Goal: Information Seeking & Learning: Learn about a topic

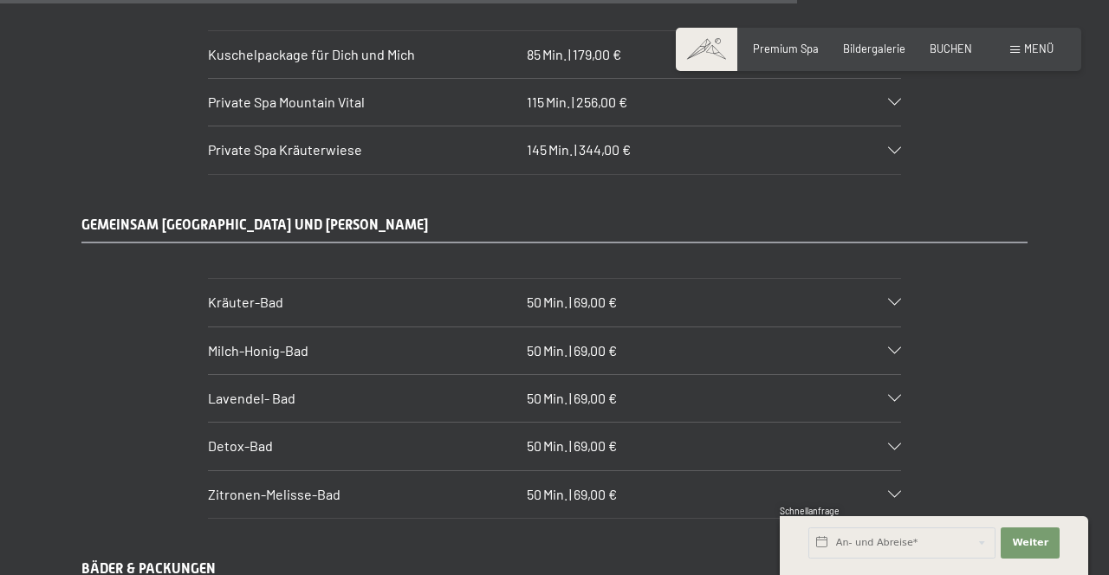
scroll to position [7950, 0]
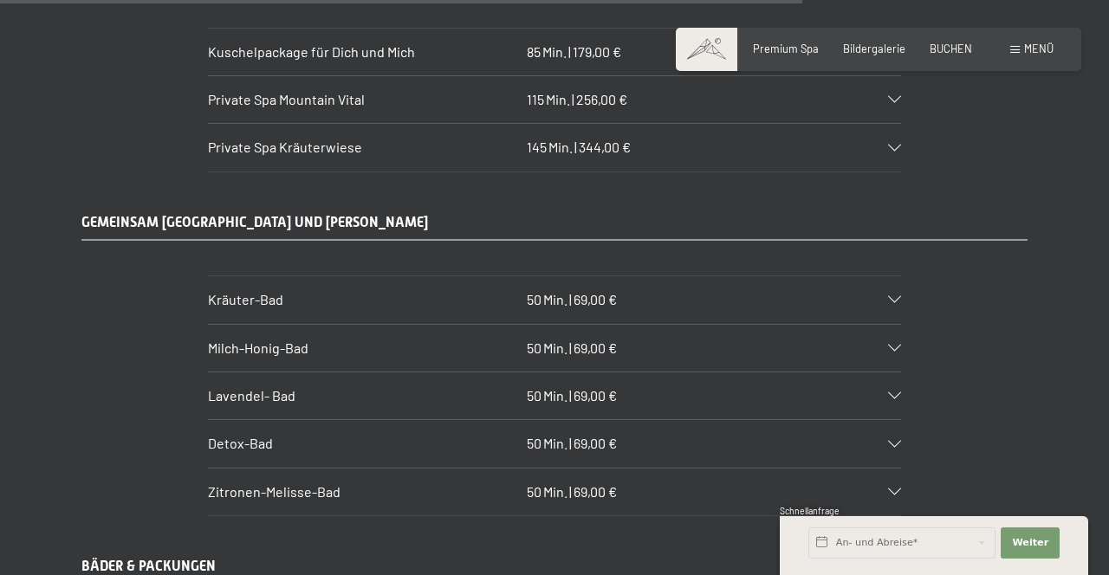
click at [770, 276] on div "Kräuter-Bad 50 Min. | 69,00 €" at bounding box center [554, 299] width 693 height 47
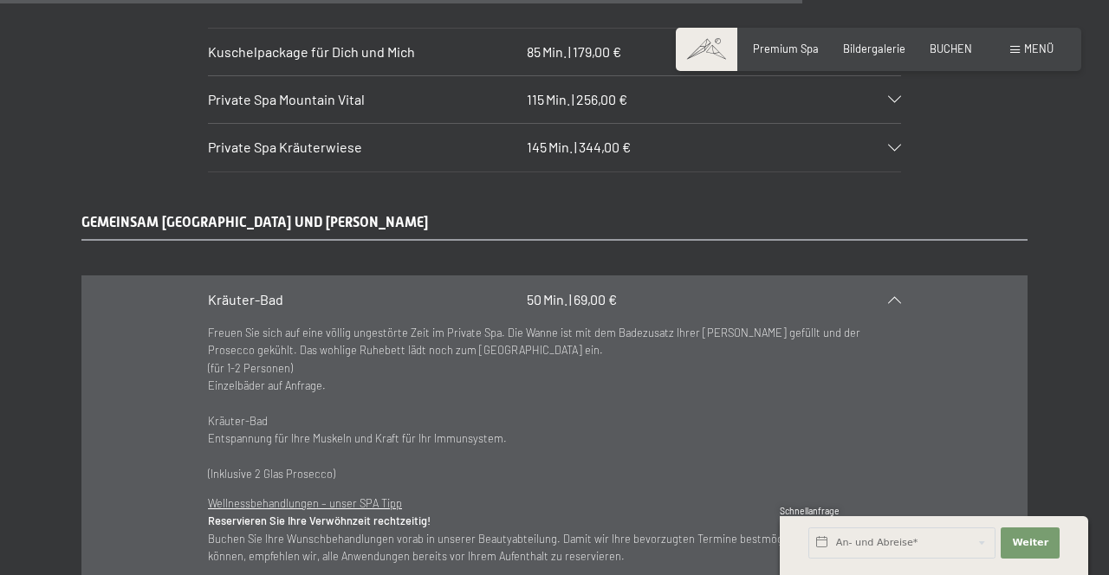
click at [215, 324] on p "Freuen Sie sich auf eine völlig ungestörte Zeit im Private Spa. Die Wanne ist m…" at bounding box center [554, 403] width 693 height 159
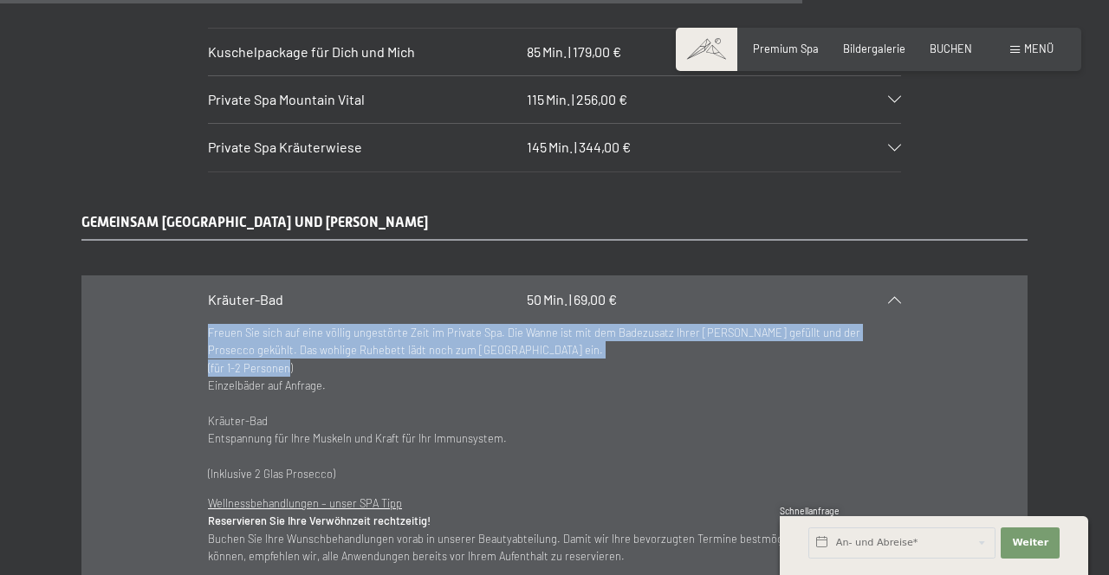
click at [486, 324] on p "Freuen Sie sich auf eine völlig ungestörte Zeit im Private Spa. Die Wanne ist m…" at bounding box center [554, 403] width 693 height 159
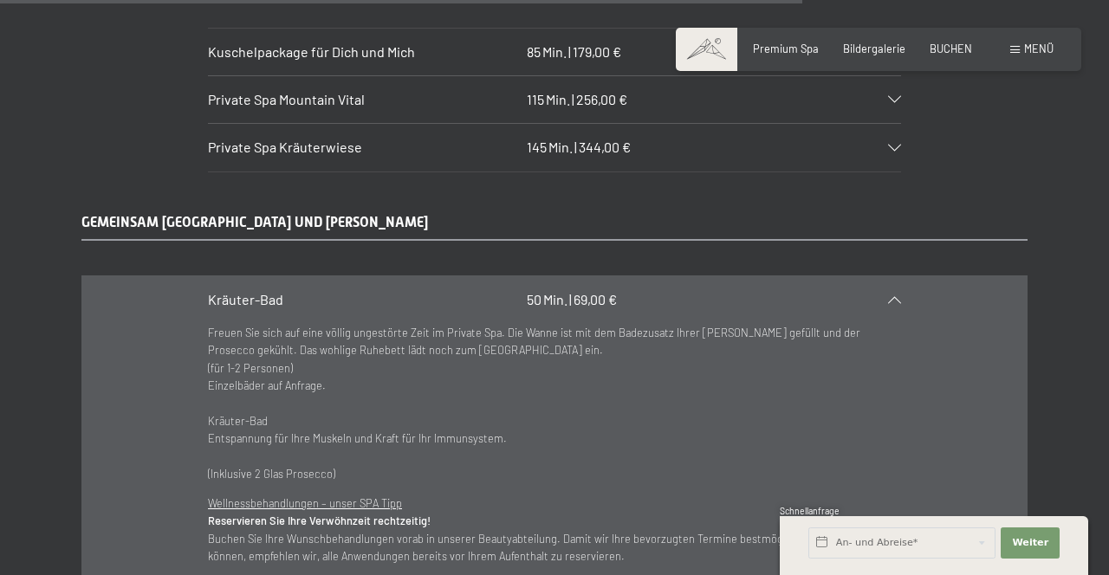
click at [229, 414] on span "Kräuter-Bad" at bounding box center [238, 421] width 60 height 14
copy span "Kräuter-Bad"
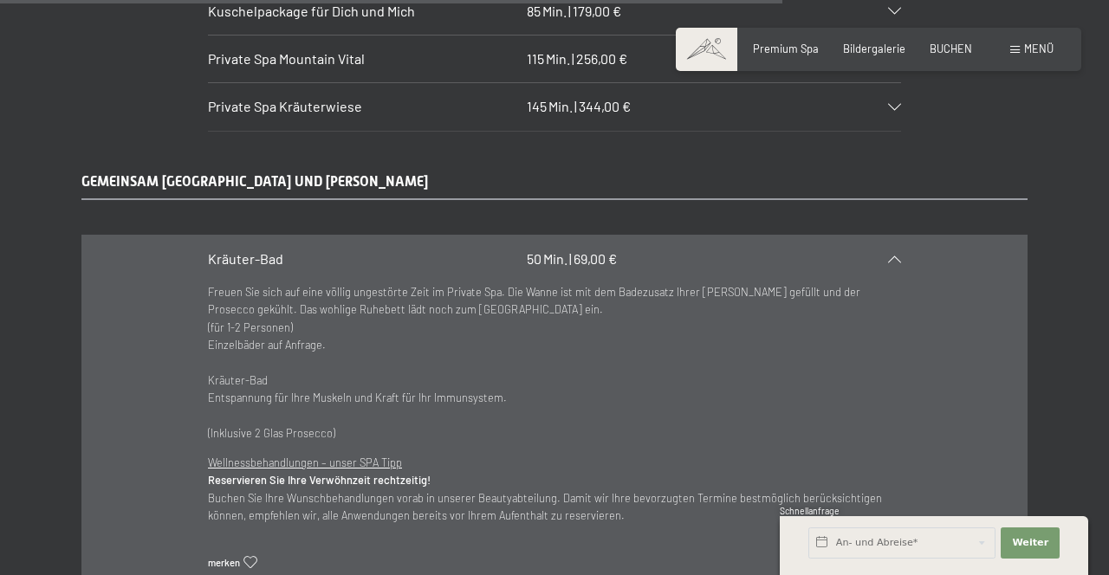
scroll to position [8005, 0]
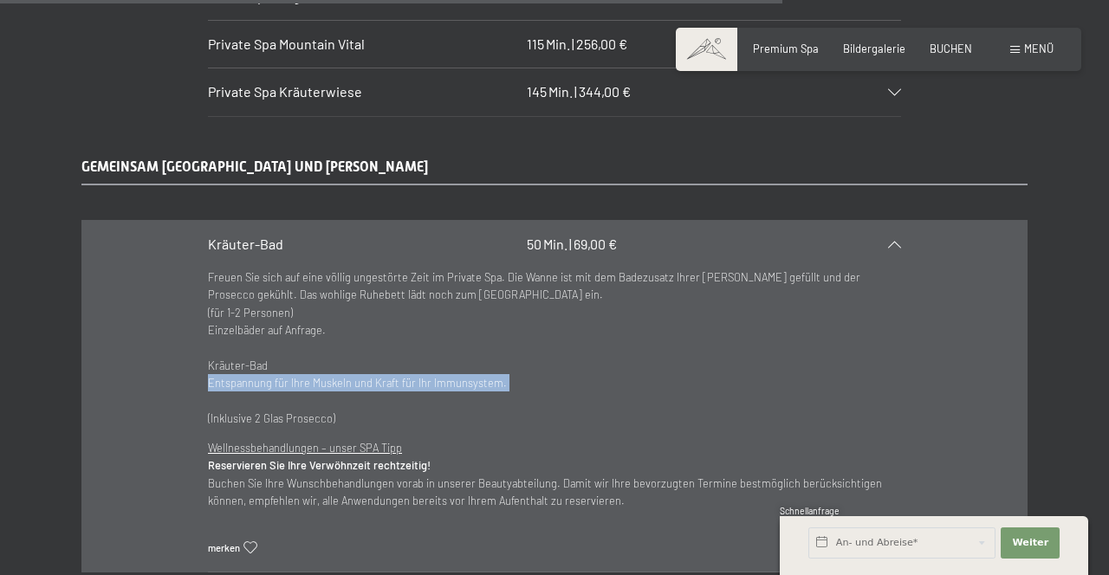
copy p "Entspannung für Ihre Muskeln und Kraft für Ihr Immunsystem."
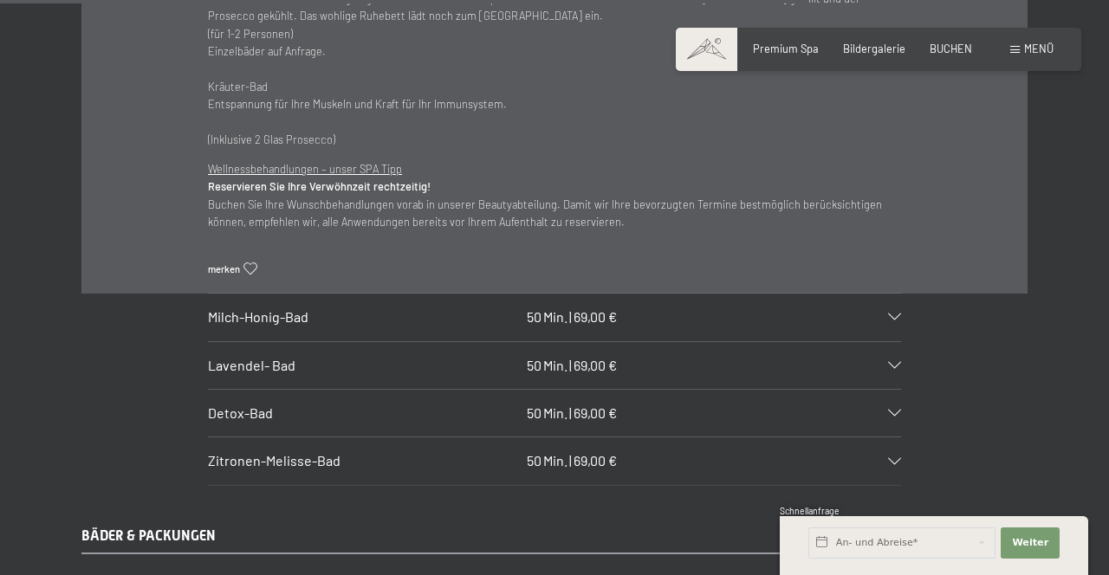
scroll to position [8285, 0]
click at [587, 308] on span "69,00 €" at bounding box center [594, 316] width 43 height 16
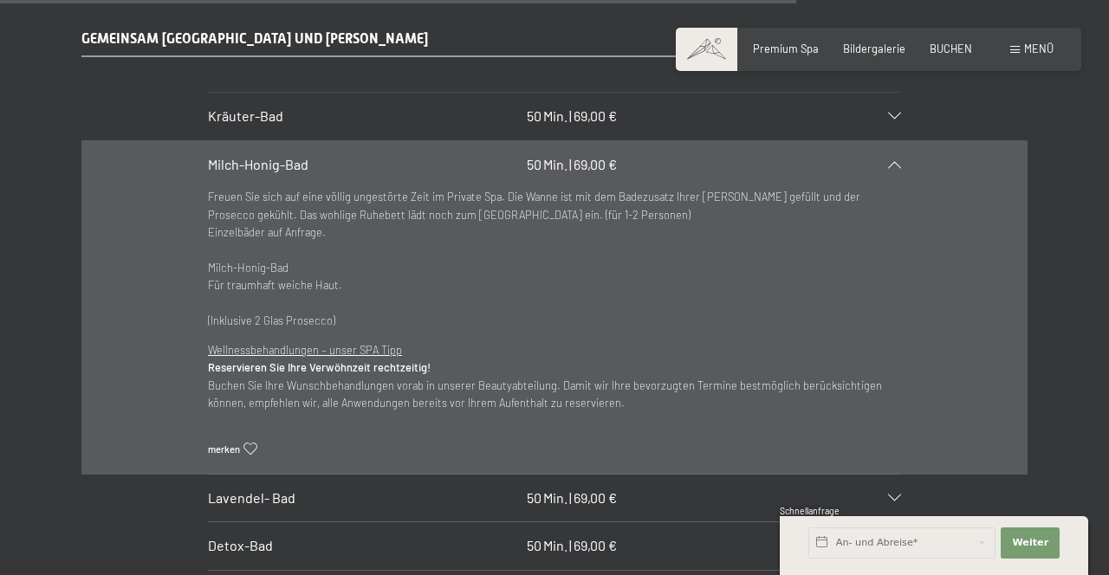
scroll to position [8133, 0]
copy span "Milch-Honig-Bad"
copy p "Für traumhaft weiche Haut."
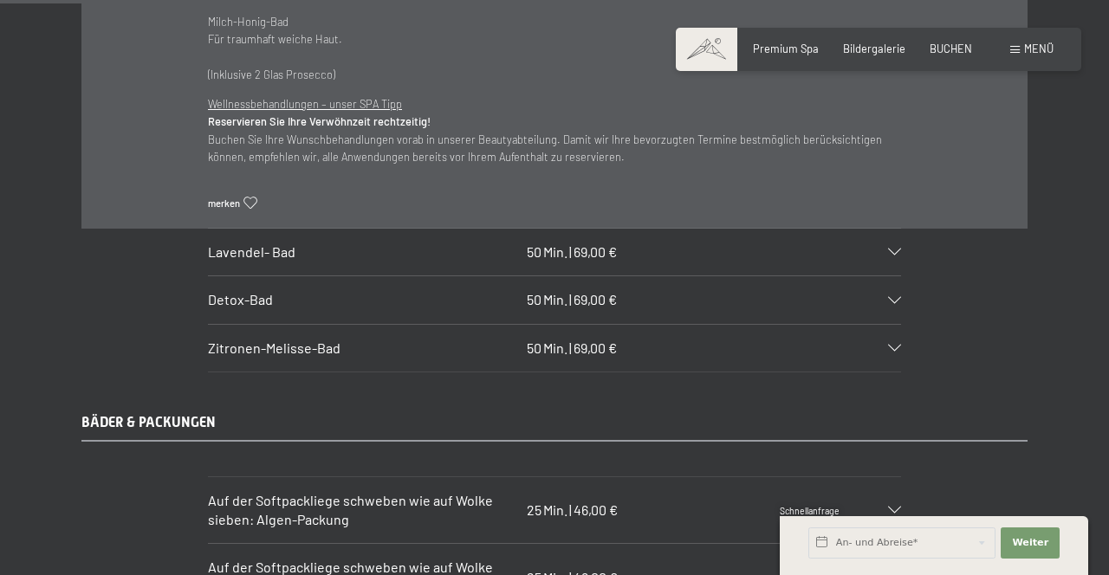
scroll to position [8379, 0]
click at [586, 230] on div "Lavendel- Bad 50 Min. | 69,00 €" at bounding box center [554, 253] width 693 height 47
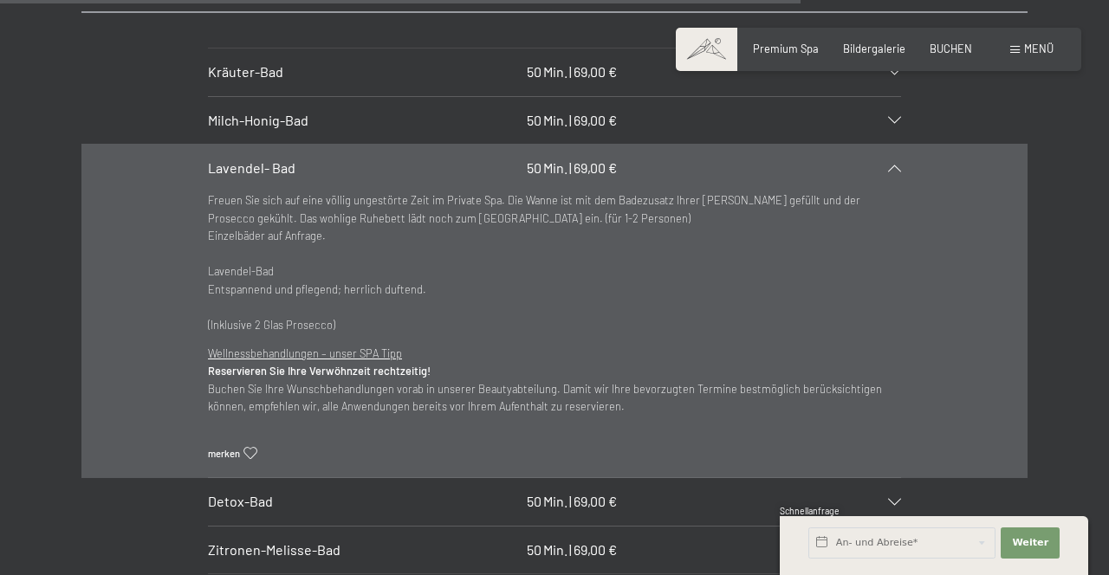
scroll to position [8176, 0]
copy div "Lavendel- Bad 50"
copy p "Entspannend und pflegend; herrlich duftend."
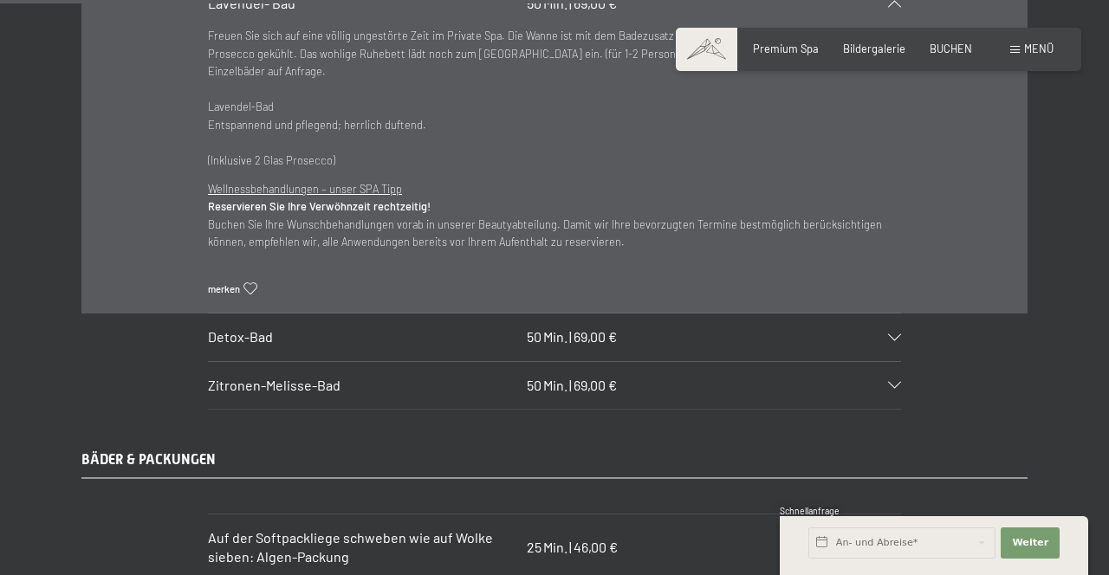
scroll to position [8346, 0]
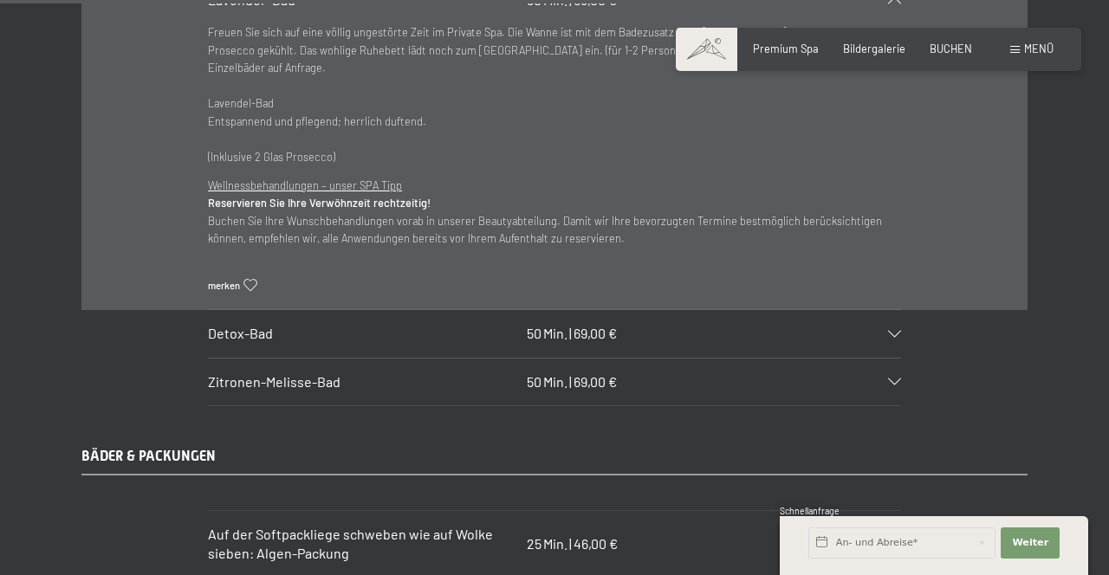
click at [840, 310] on div "Detox-Bad 50 Min. | 69,00 €" at bounding box center [554, 333] width 693 height 47
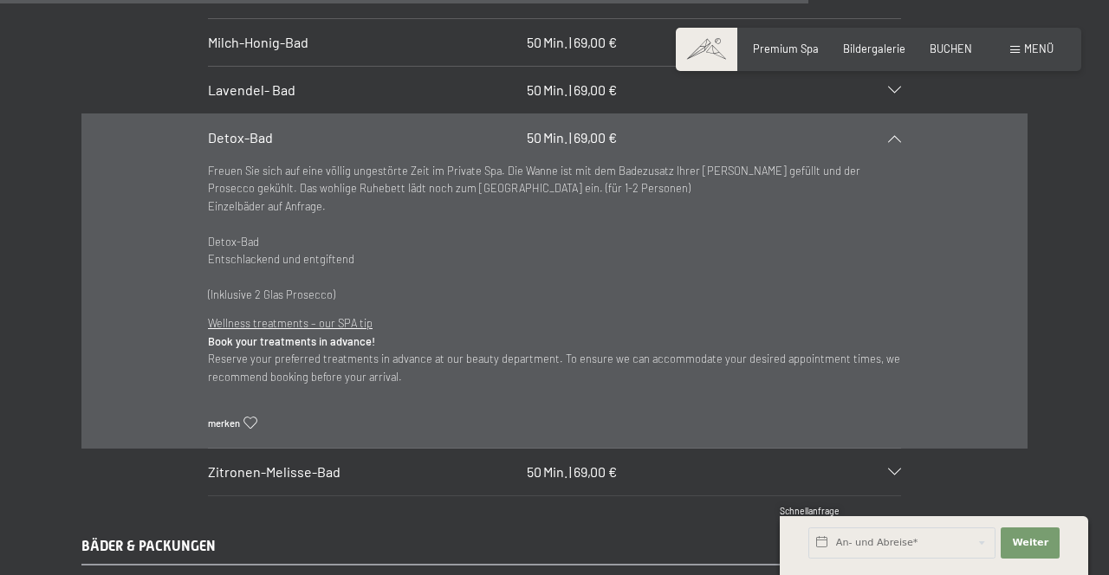
scroll to position [8255, 0]
copy p "Entschlackend und entgiftend"
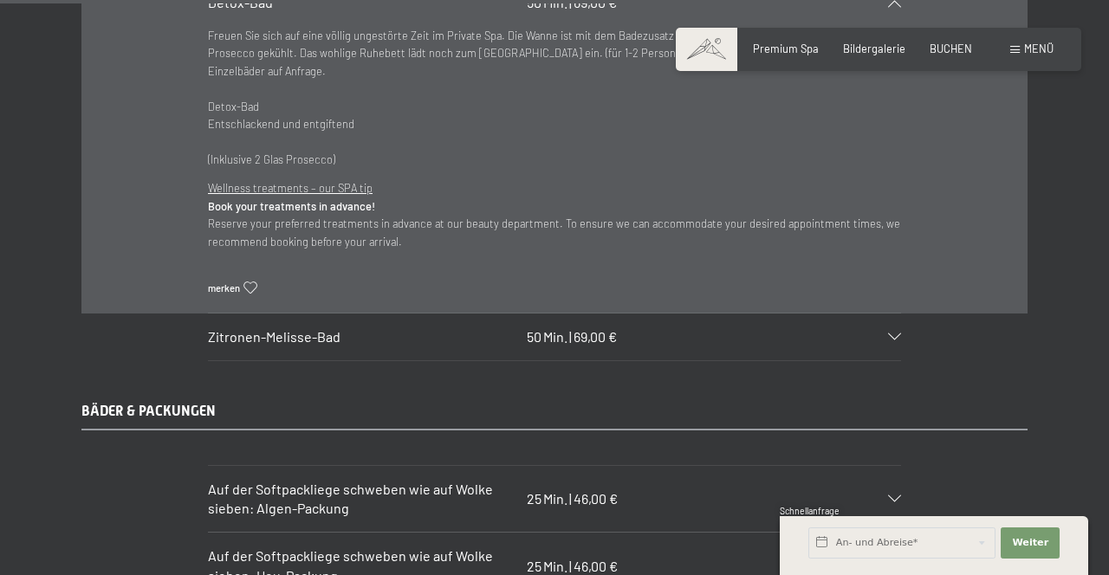
scroll to position [8392, 0]
click at [729, 312] on div "Zitronen-Melisse-Bad 50 Min. | 69,00 €" at bounding box center [554, 335] width 693 height 47
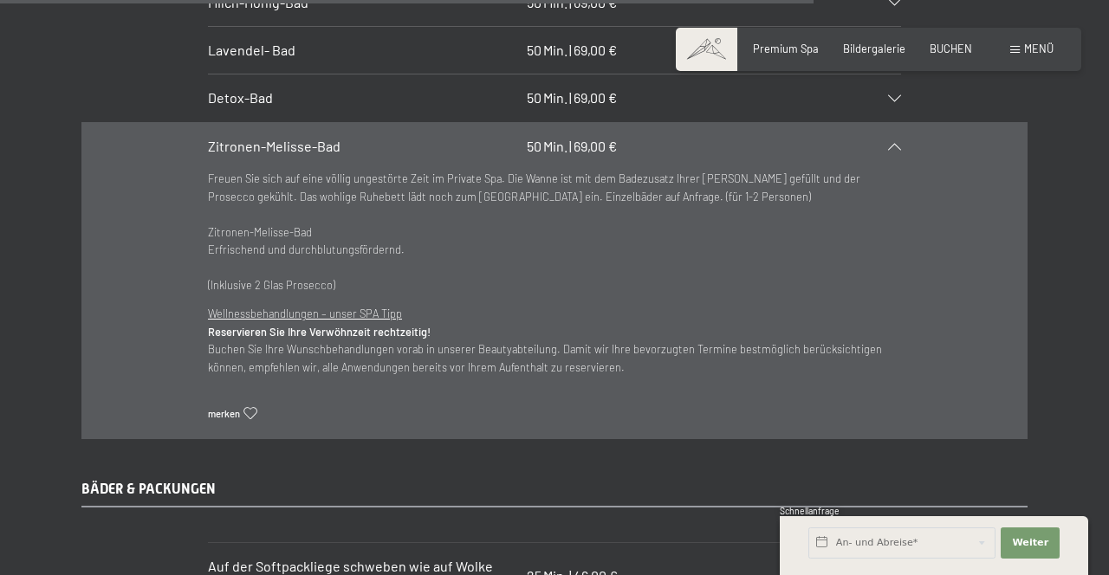
scroll to position [8290, 0]
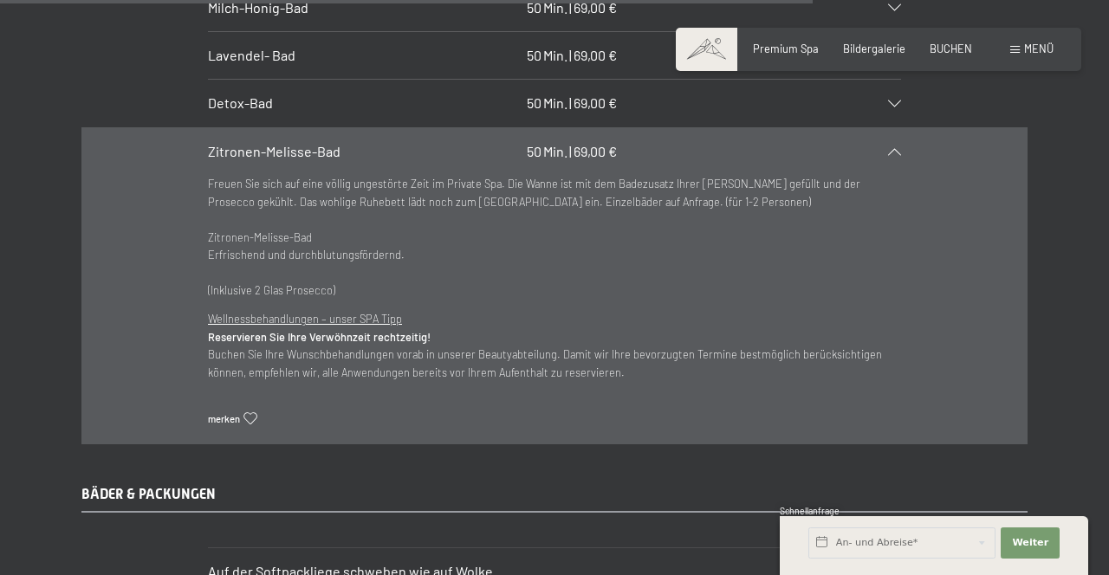
click at [217, 143] on span "Zitronen-Melisse-Bad" at bounding box center [274, 151] width 133 height 16
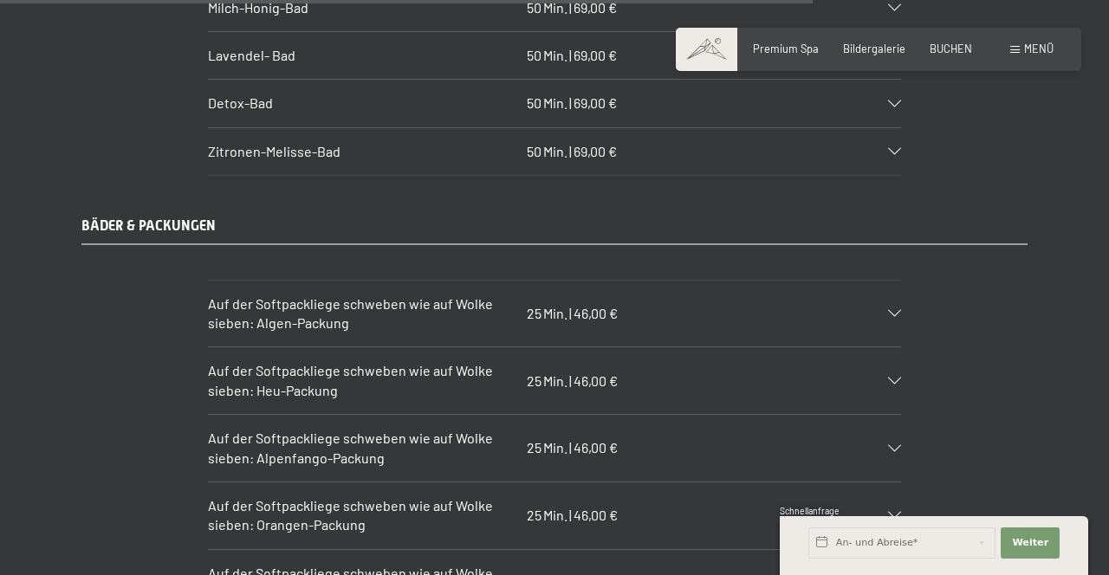
click at [236, 143] on span "Zitronen-Melisse-Bad" at bounding box center [274, 151] width 133 height 16
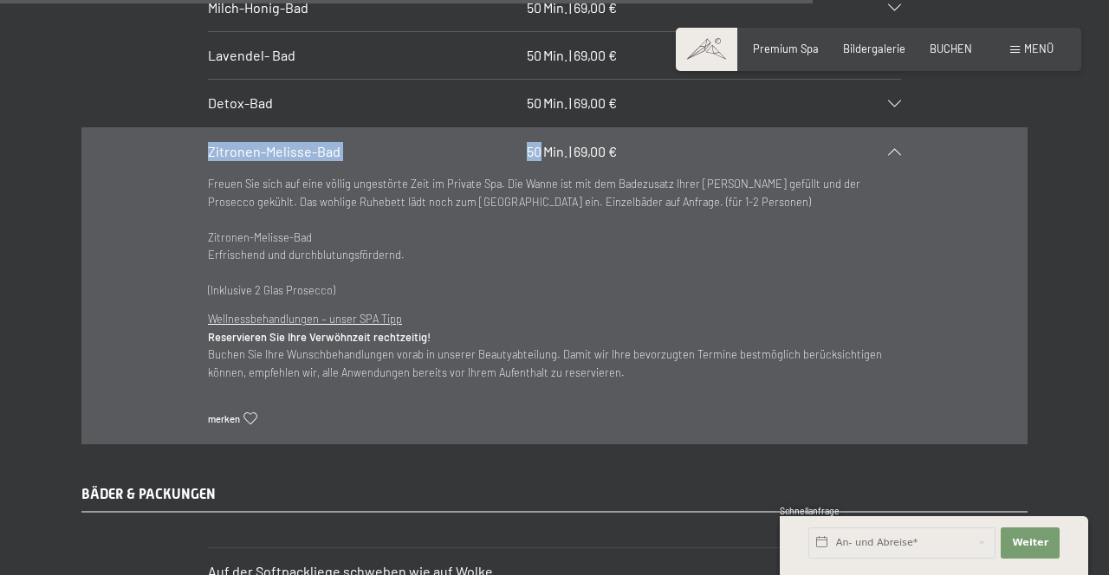
copy div "Zitronen-Melisse-Bad 50"
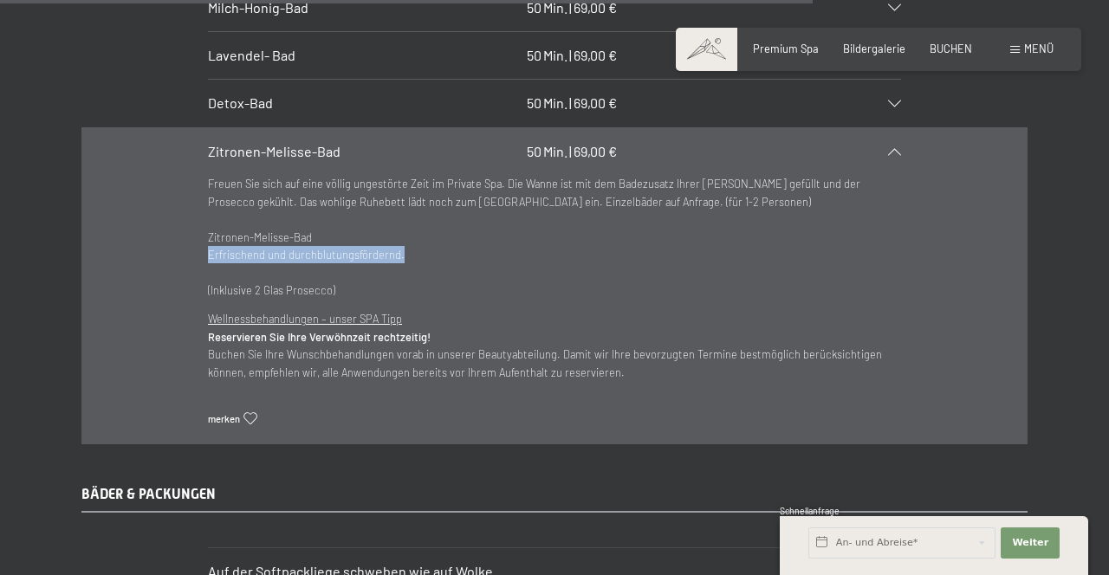
copy p "Erfrischend und durchblutungsfördernd."
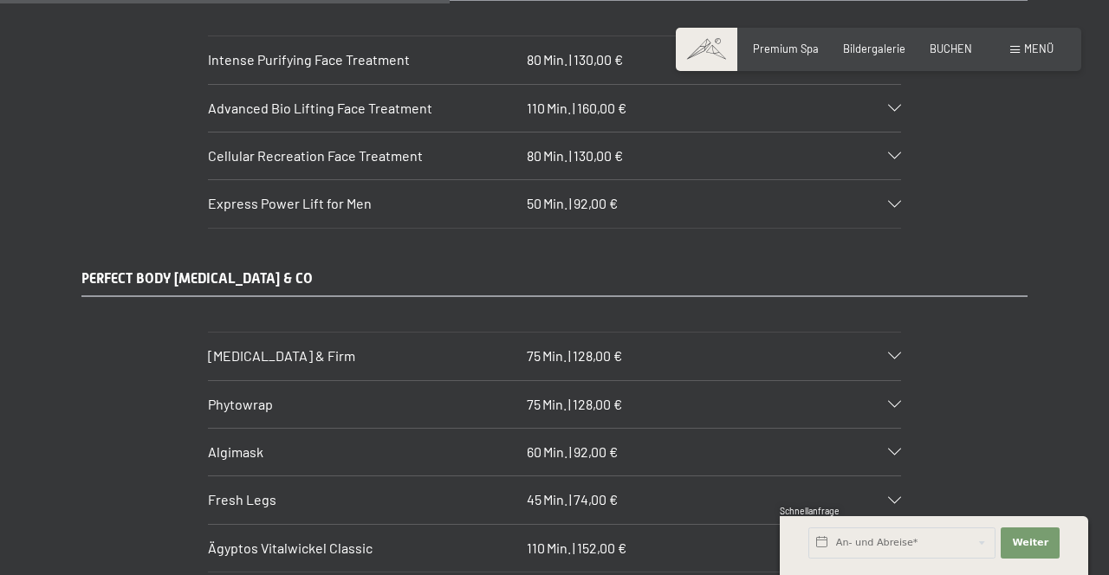
scroll to position [4461, 0]
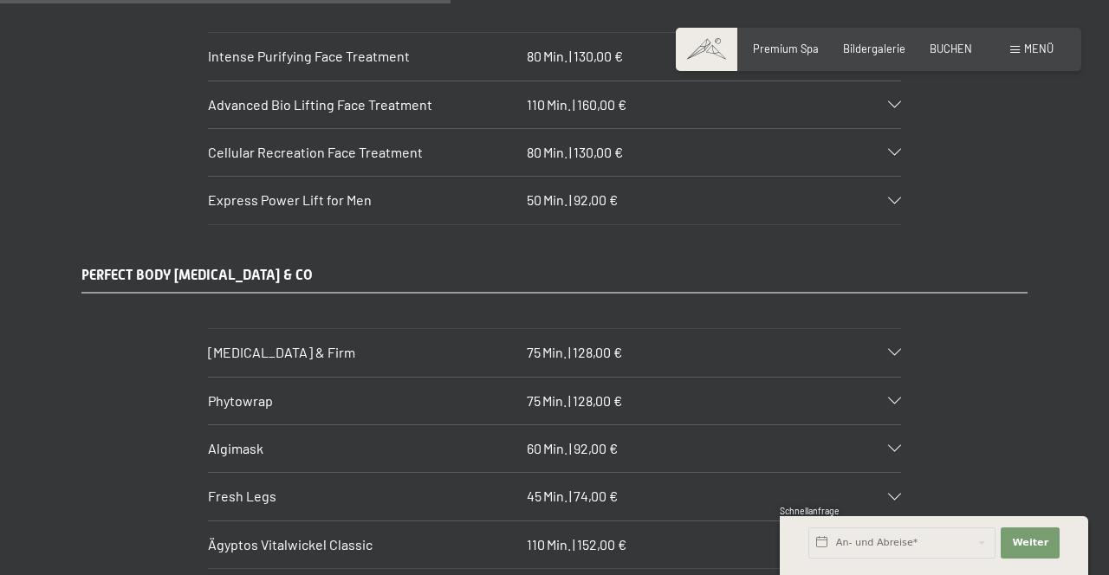
click at [775, 521] on div "Ägyptos Vitalwickel Classic 110 Min. | 152,00 €" at bounding box center [554, 544] width 693 height 47
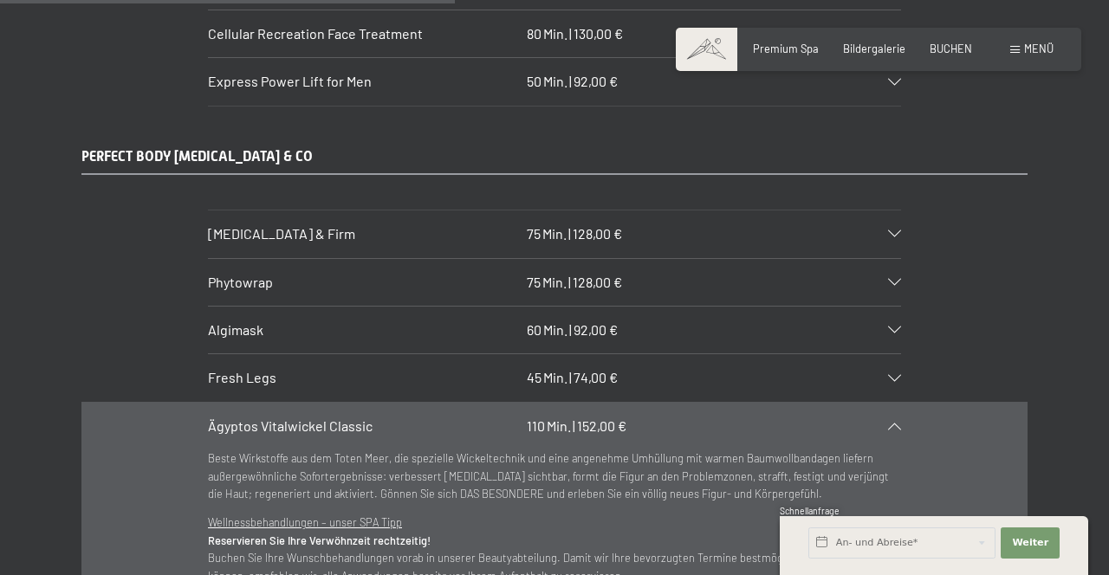
scroll to position [4594, 0]
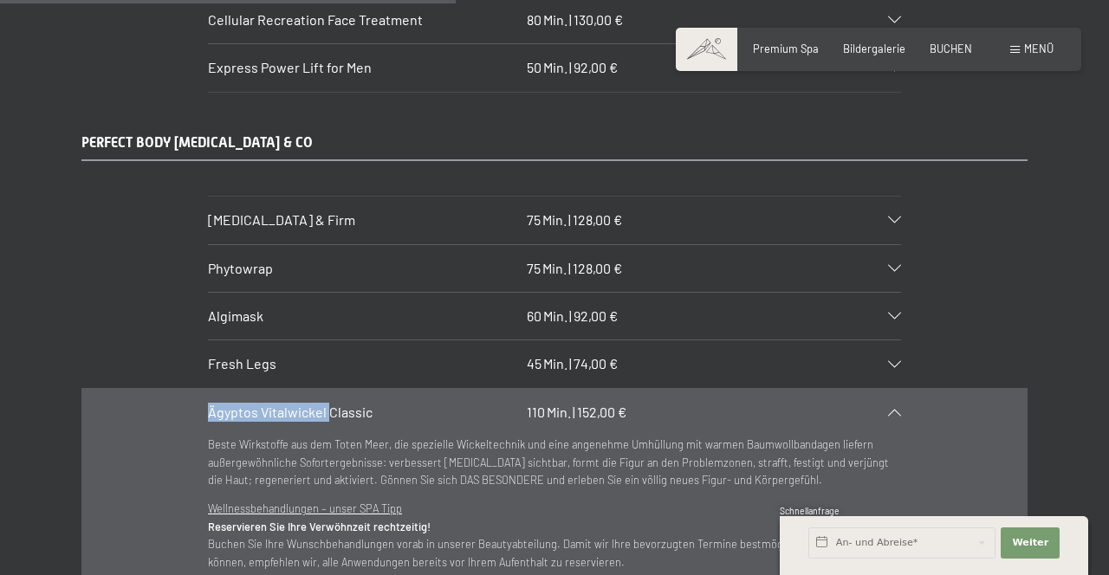
copy span "Ägyptos Vitalwickel"
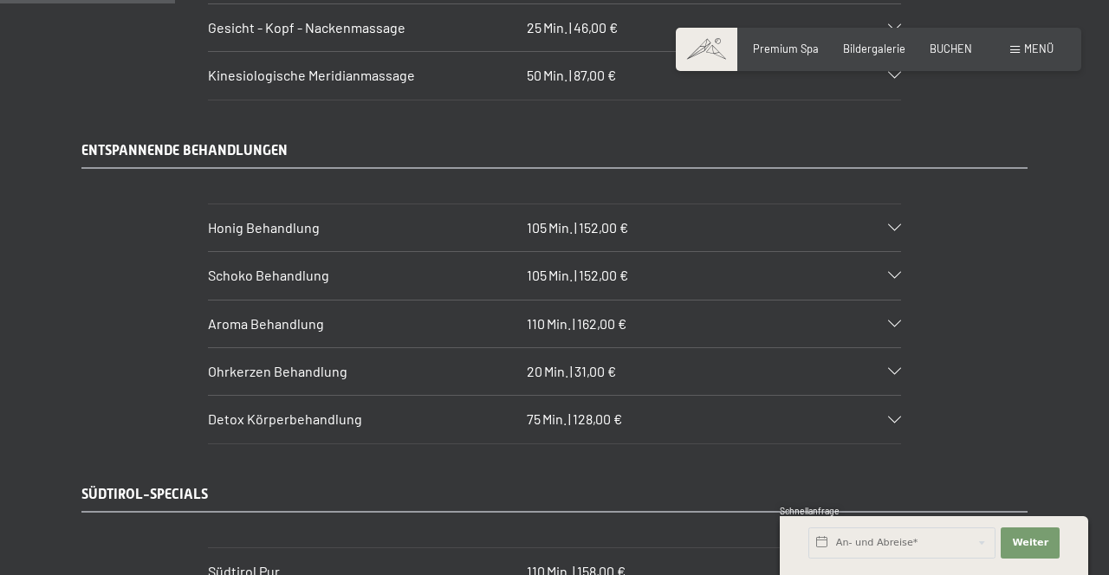
scroll to position [1551, 0]
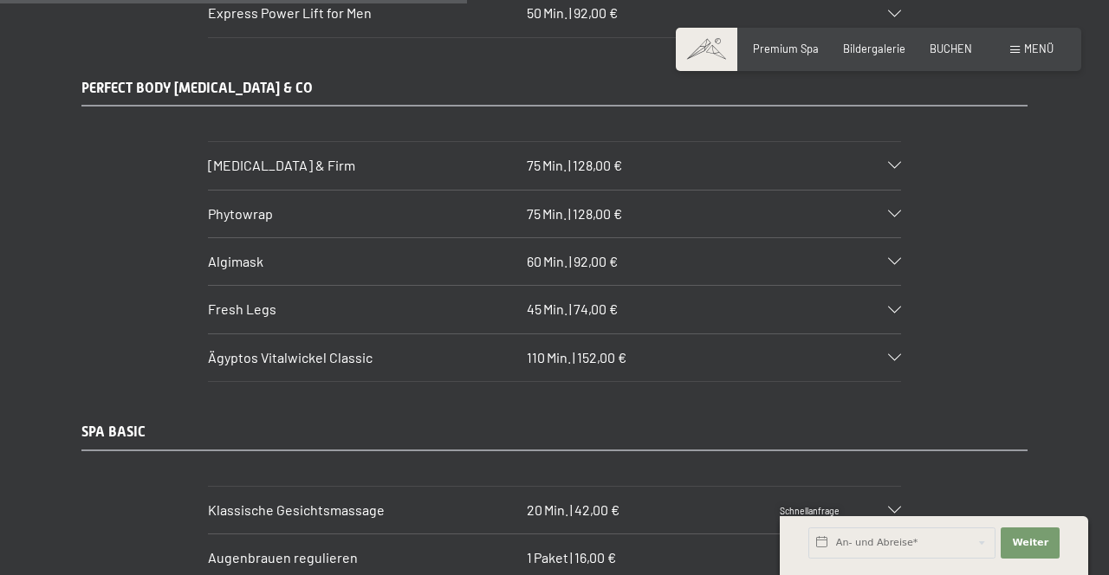
click at [464, 348] on h3 "Ägyptos Vitalwickel Classic" at bounding box center [364, 357] width 312 height 19
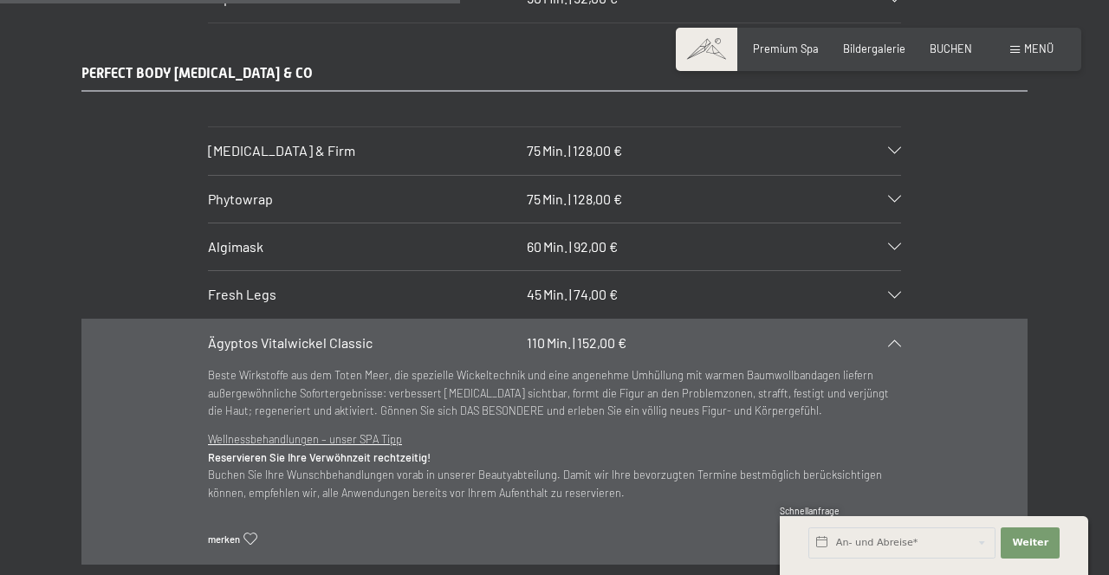
scroll to position [4666, 0]
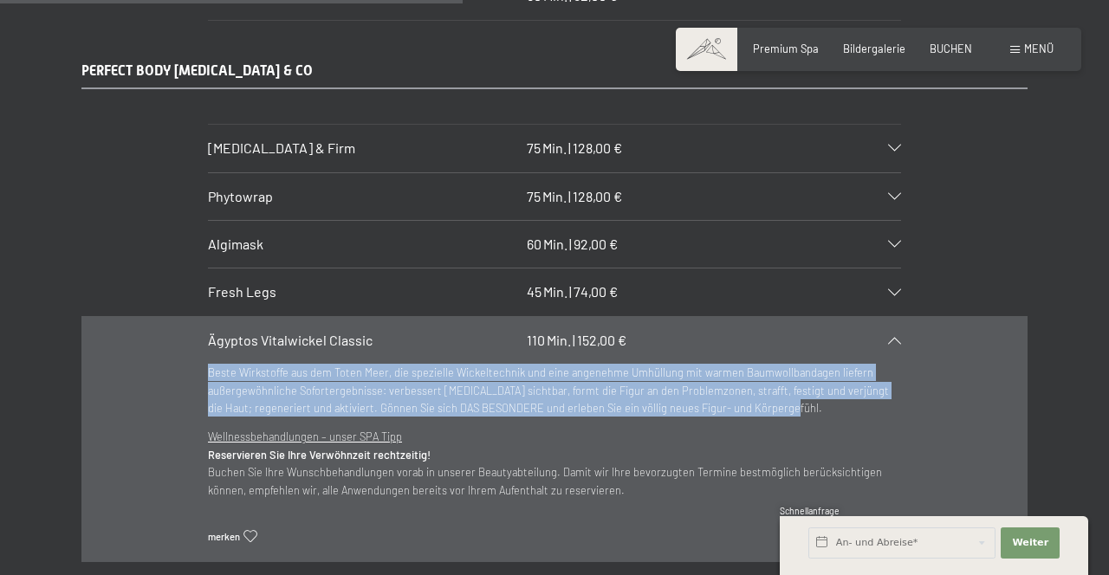
copy p "Beste Wirkstoffe aus dem Toten Meer, die spezielle Wickeltechnik und eine angen…"
